Goal: Information Seeking & Learning: Learn about a topic

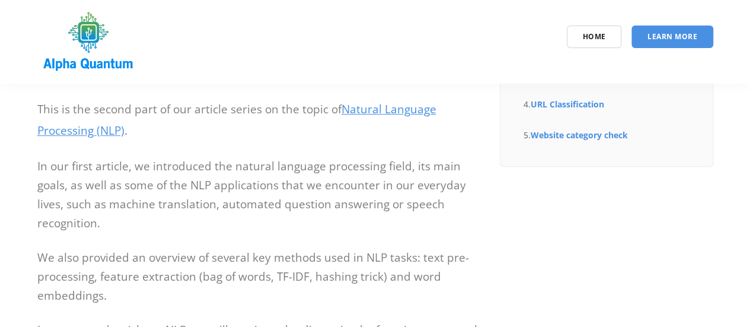
scroll to position [213, 0]
click at [395, 108] on link "Natural Language Processing (NLP)" at bounding box center [236, 119] width 399 height 36
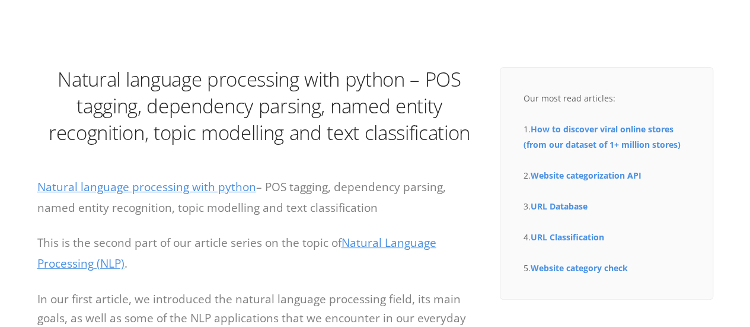
scroll to position [119, 0]
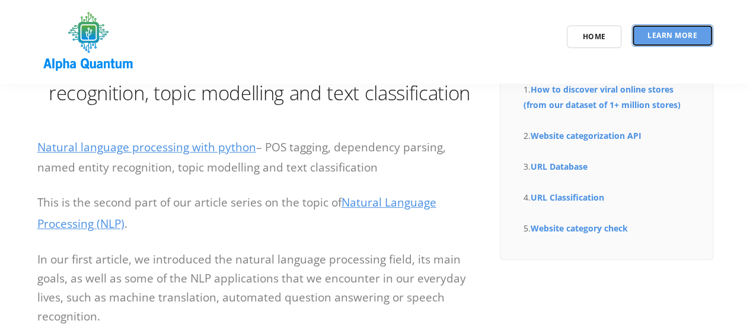
click at [651, 30] on link "Learn More" at bounding box center [672, 35] width 82 height 23
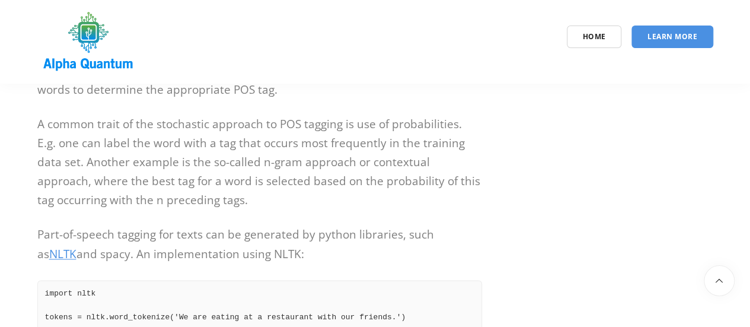
scroll to position [777, 0]
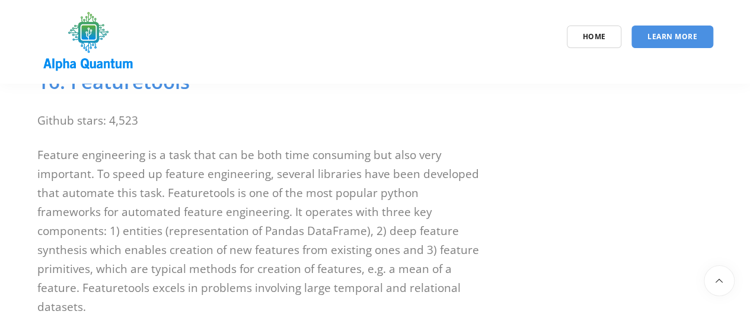
scroll to position [5503, 0]
click at [191, 145] on p "Feature engineering is a task that can be both time consuming but also very imp…" at bounding box center [259, 230] width 444 height 171
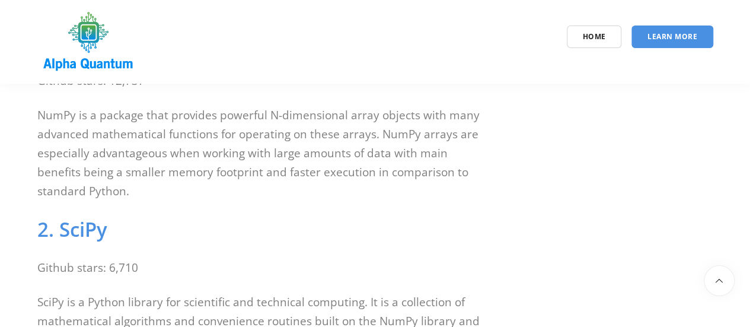
scroll to position [1829, 0]
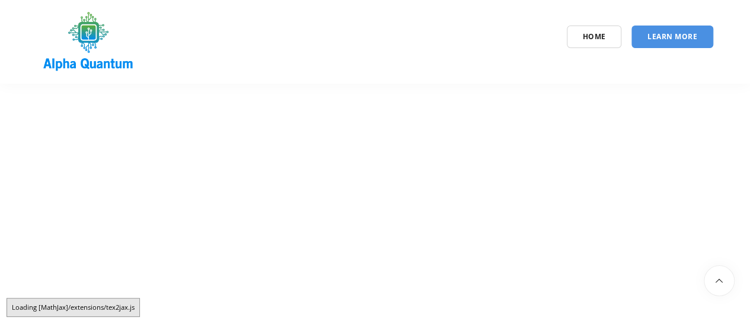
scroll to position [1073, 0]
